Goal: Task Accomplishment & Management: Use online tool/utility

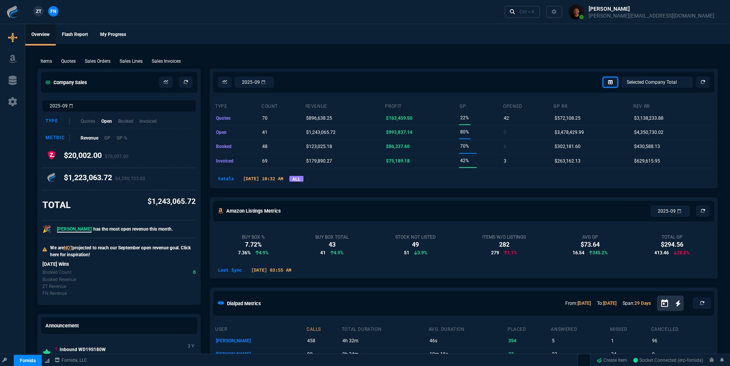
select select "18: totals"
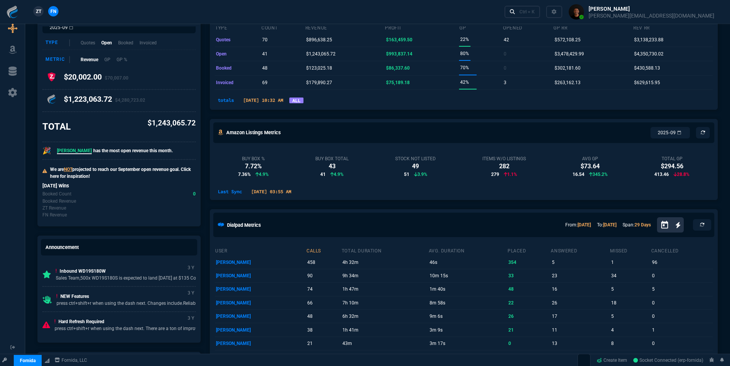
scroll to position [78, 0]
